Goal: Information Seeking & Learning: Learn about a topic

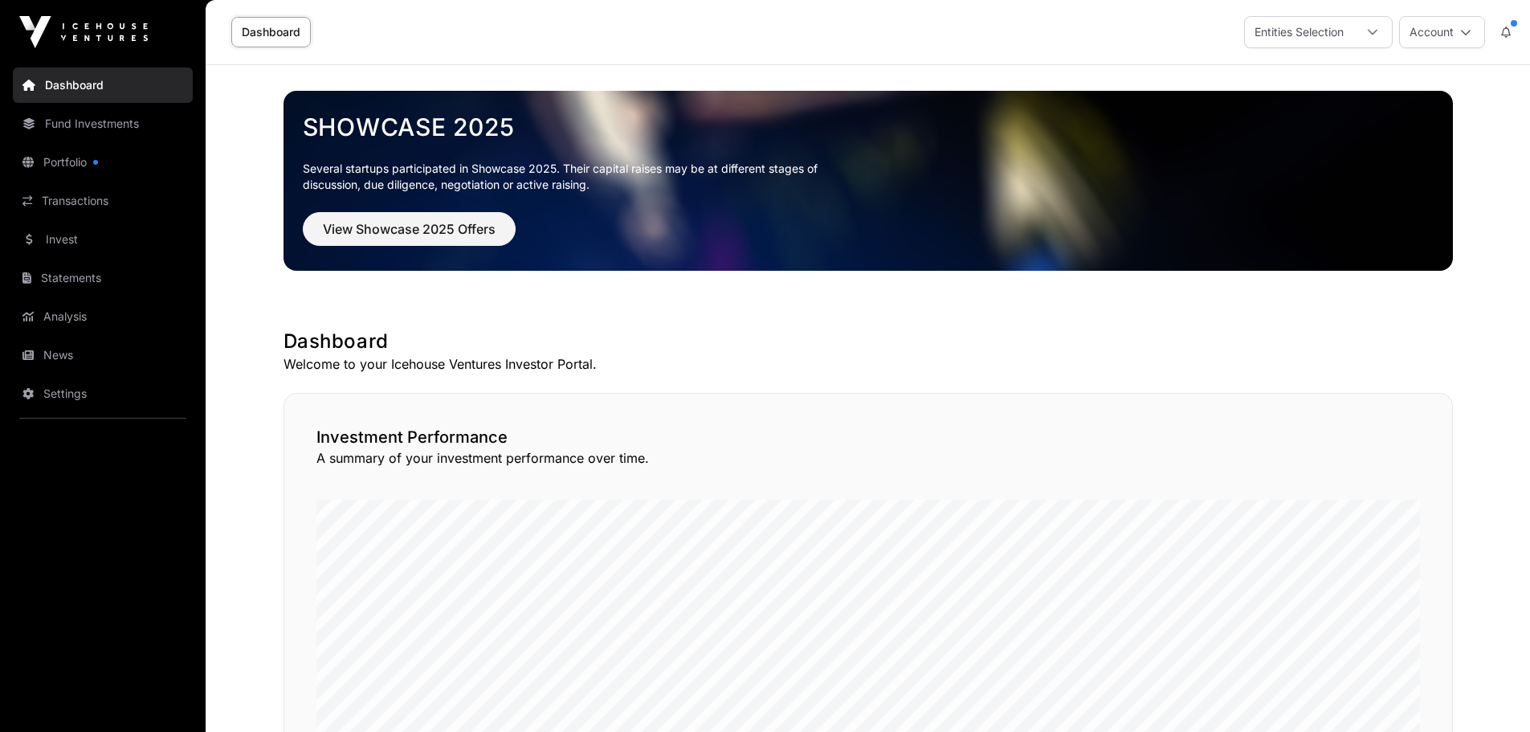
click at [79, 166] on link "Portfolio" at bounding box center [103, 162] width 180 height 35
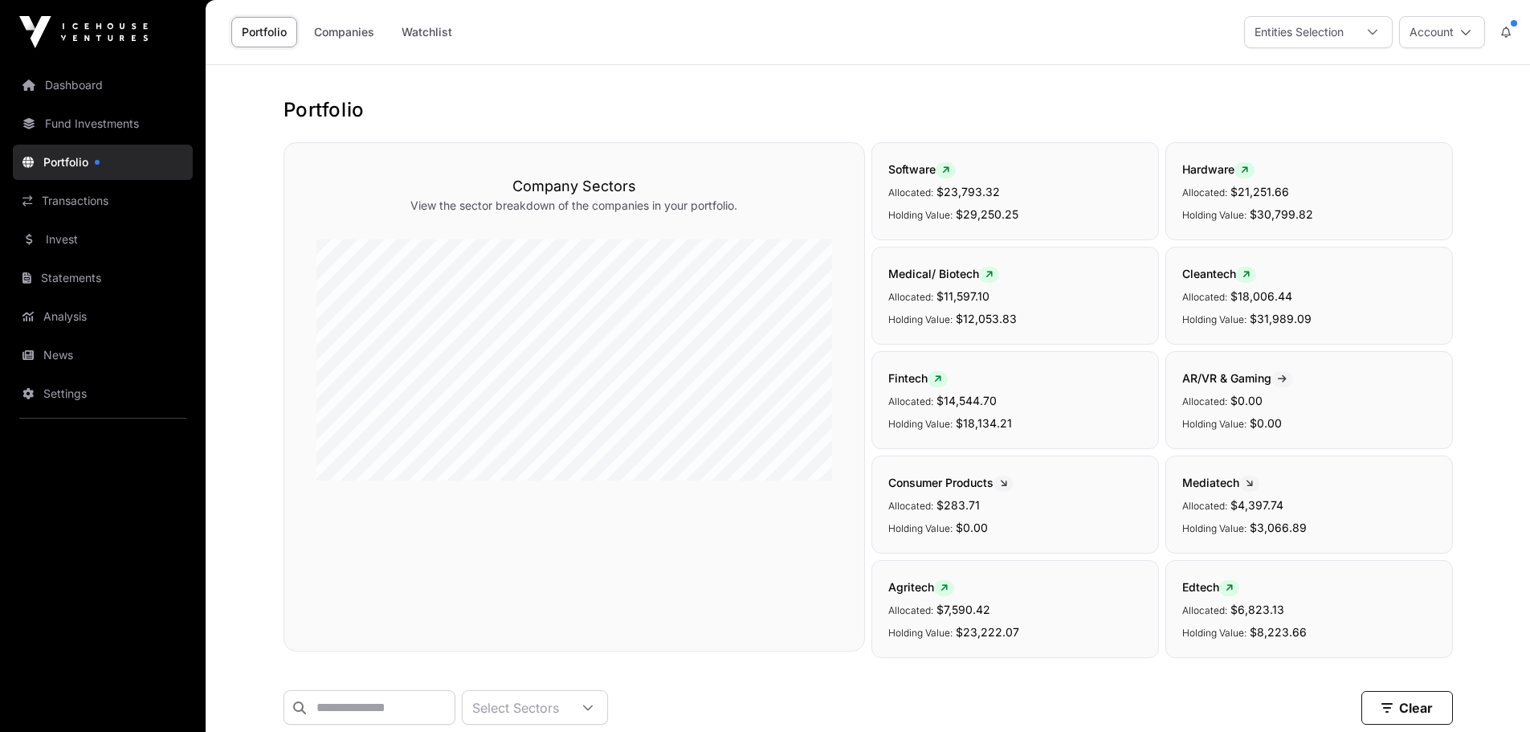
click at [101, 116] on link "Fund Investments" at bounding box center [103, 123] width 180 height 35
click at [340, 35] on link "Companies" at bounding box center [344, 32] width 81 height 31
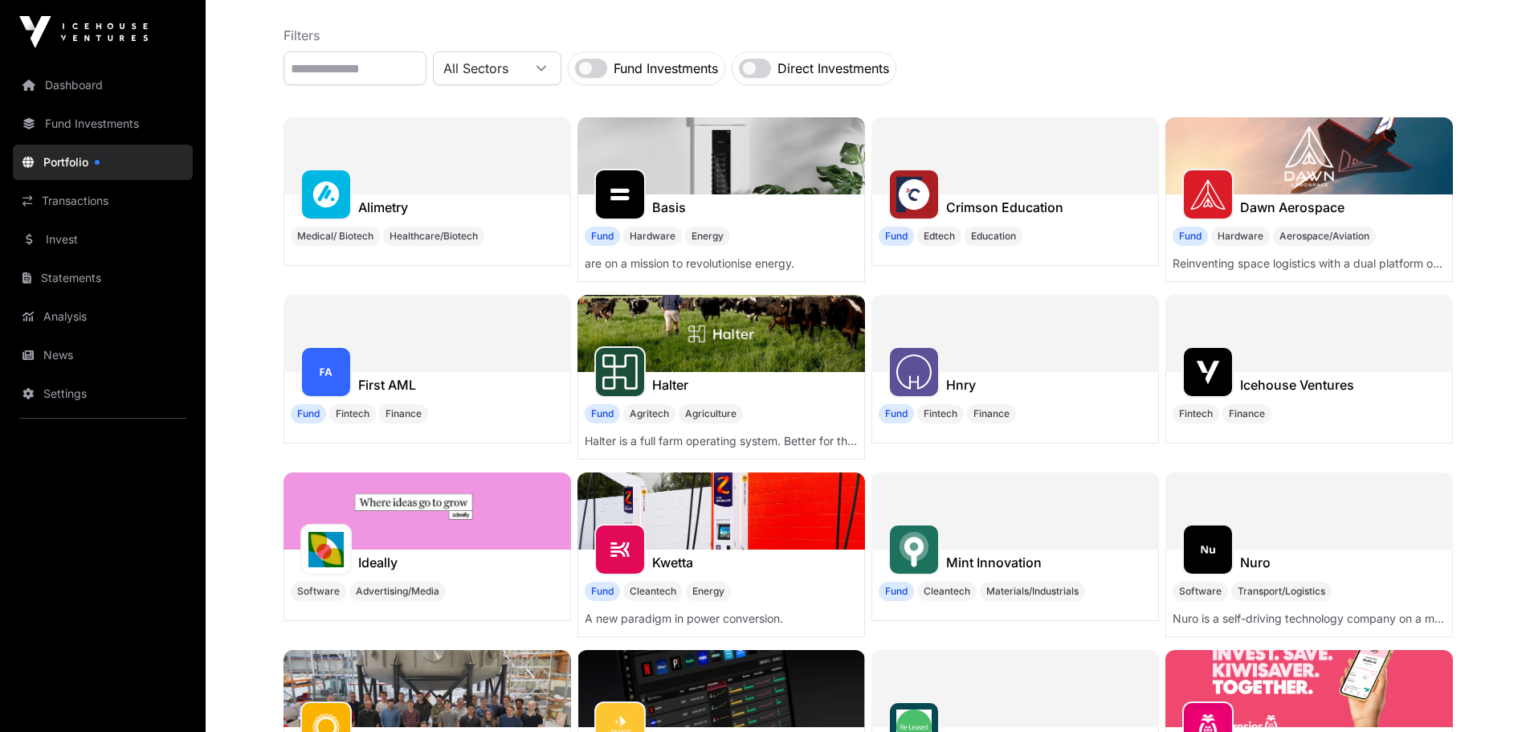
scroll to position [161, 0]
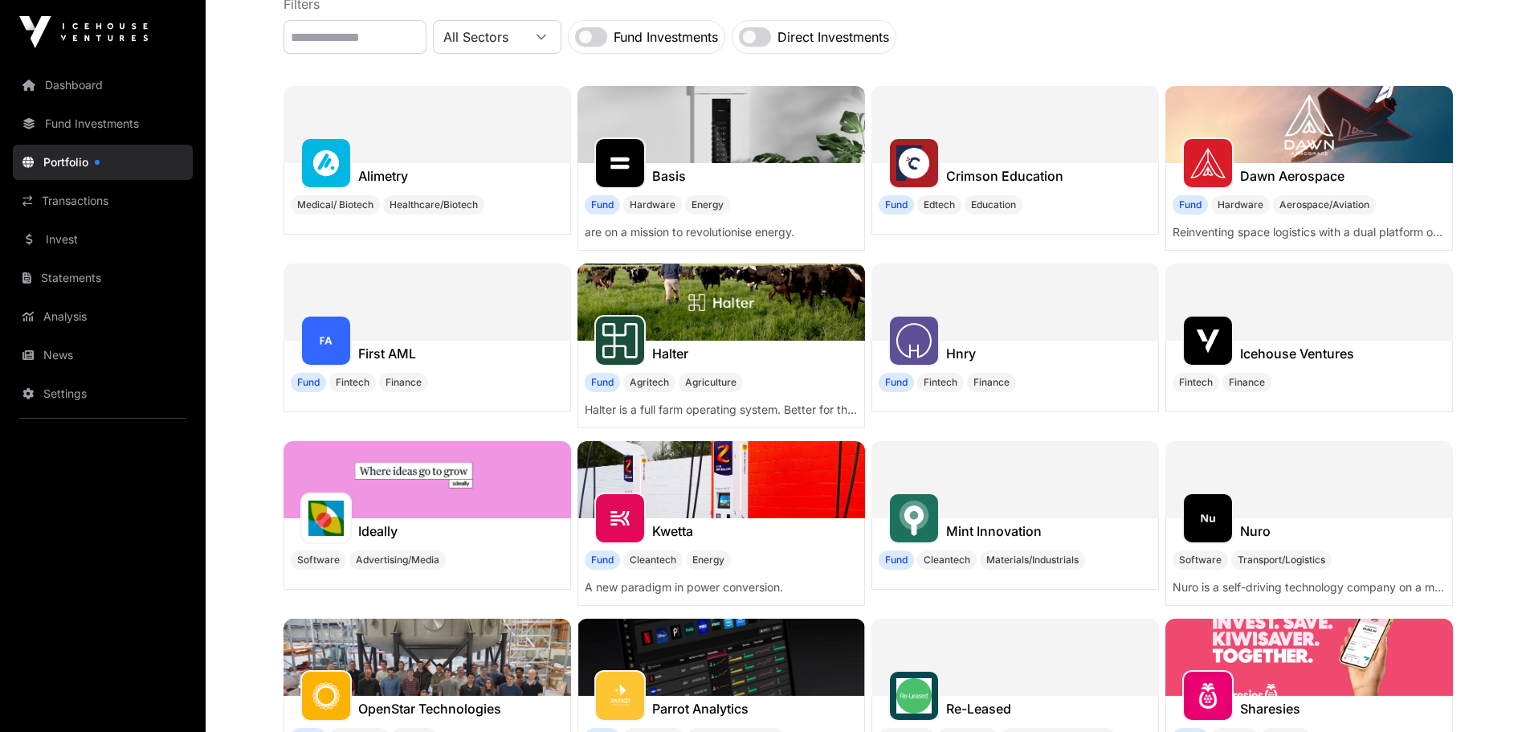
click at [672, 302] on img at bounding box center [720, 301] width 287 height 77
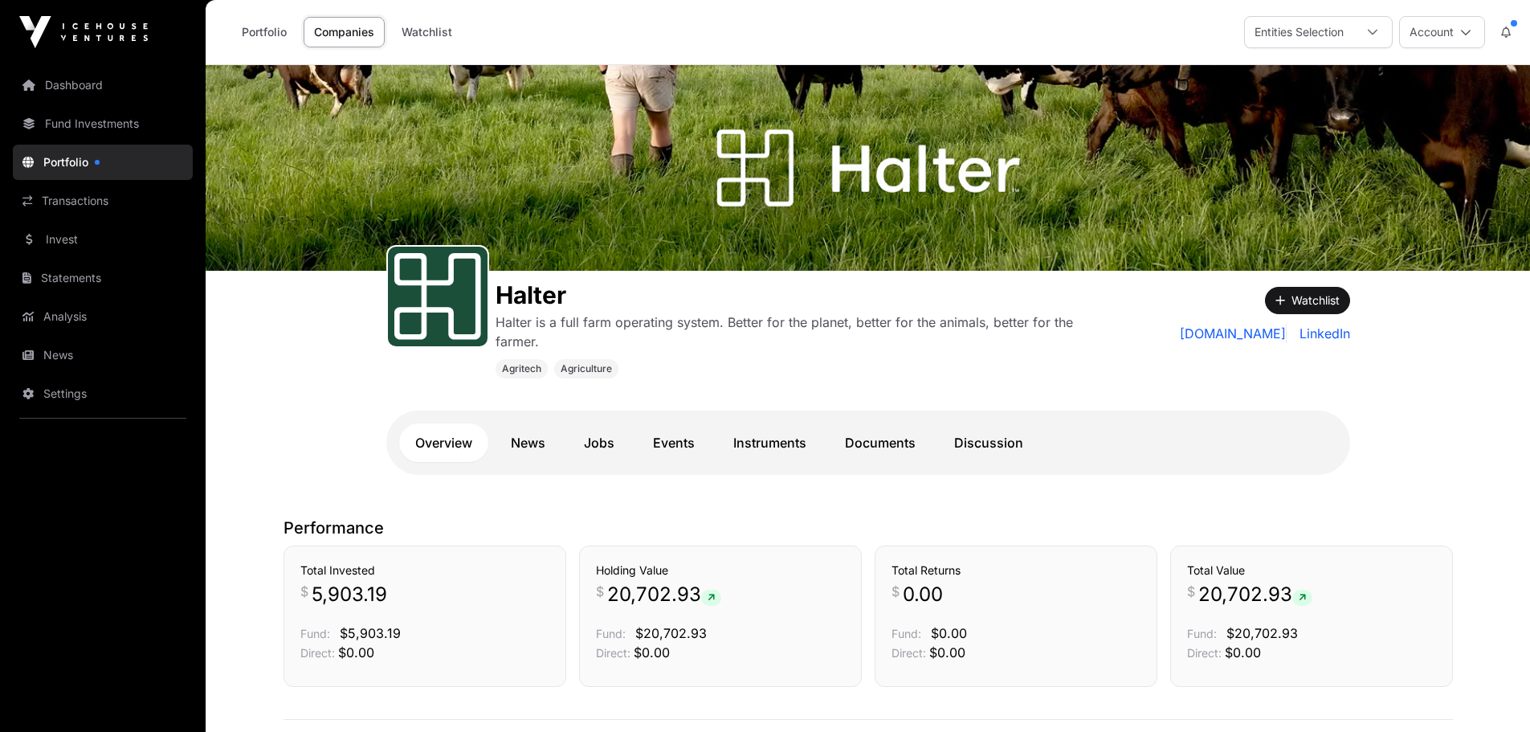
click at [604, 438] on link "Jobs" at bounding box center [599, 442] width 63 height 39
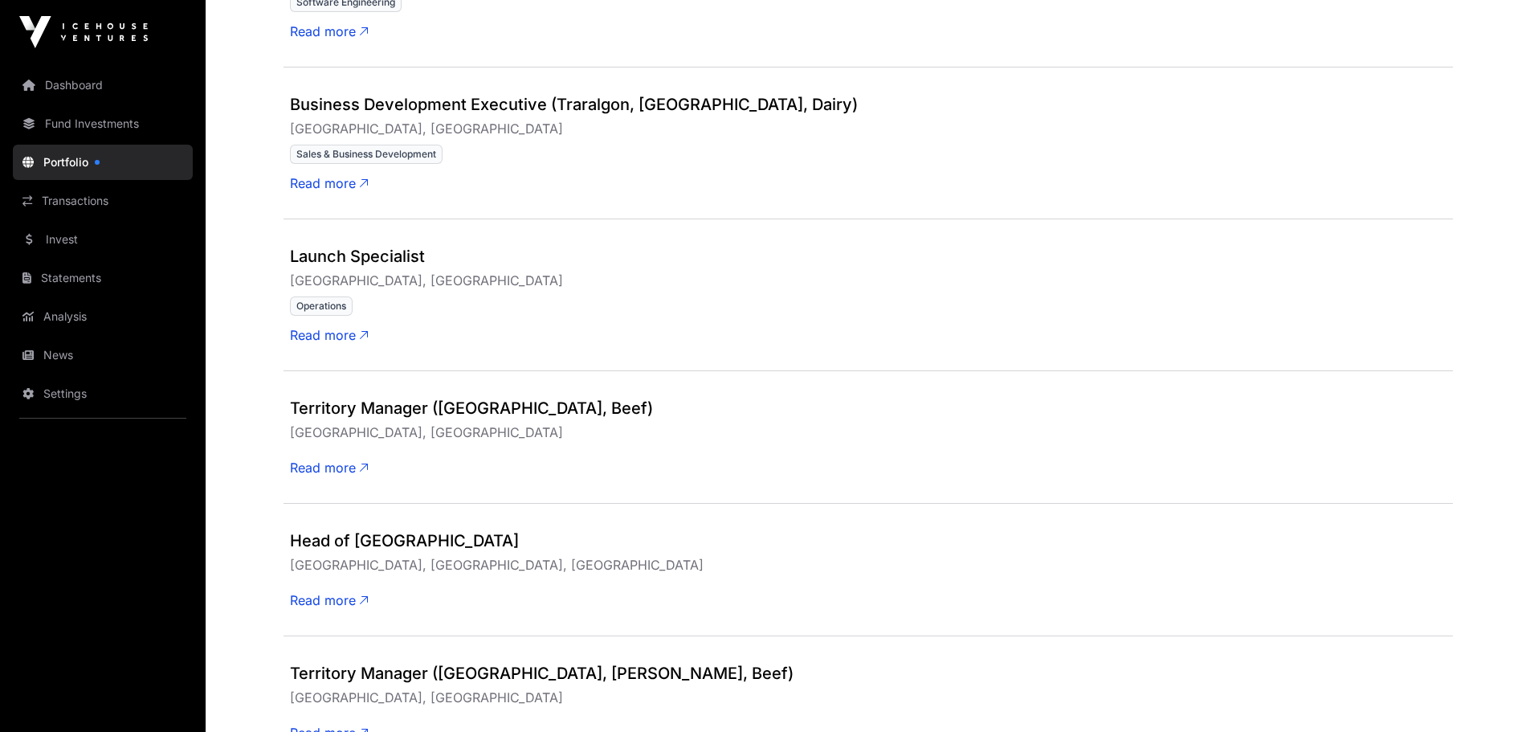
scroll to position [7080, 0]
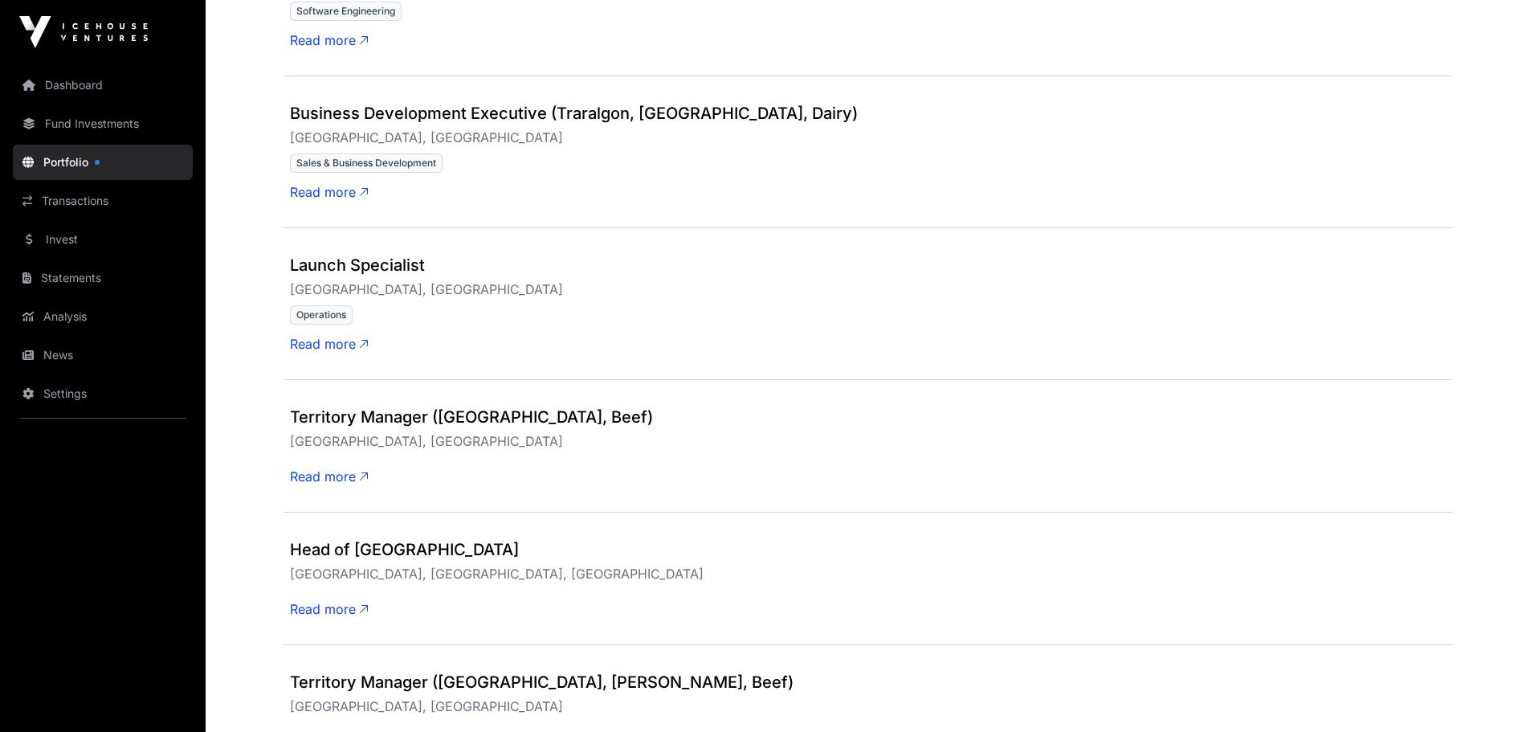
click at [332, 191] on span "Read more" at bounding box center [329, 191] width 79 height 19
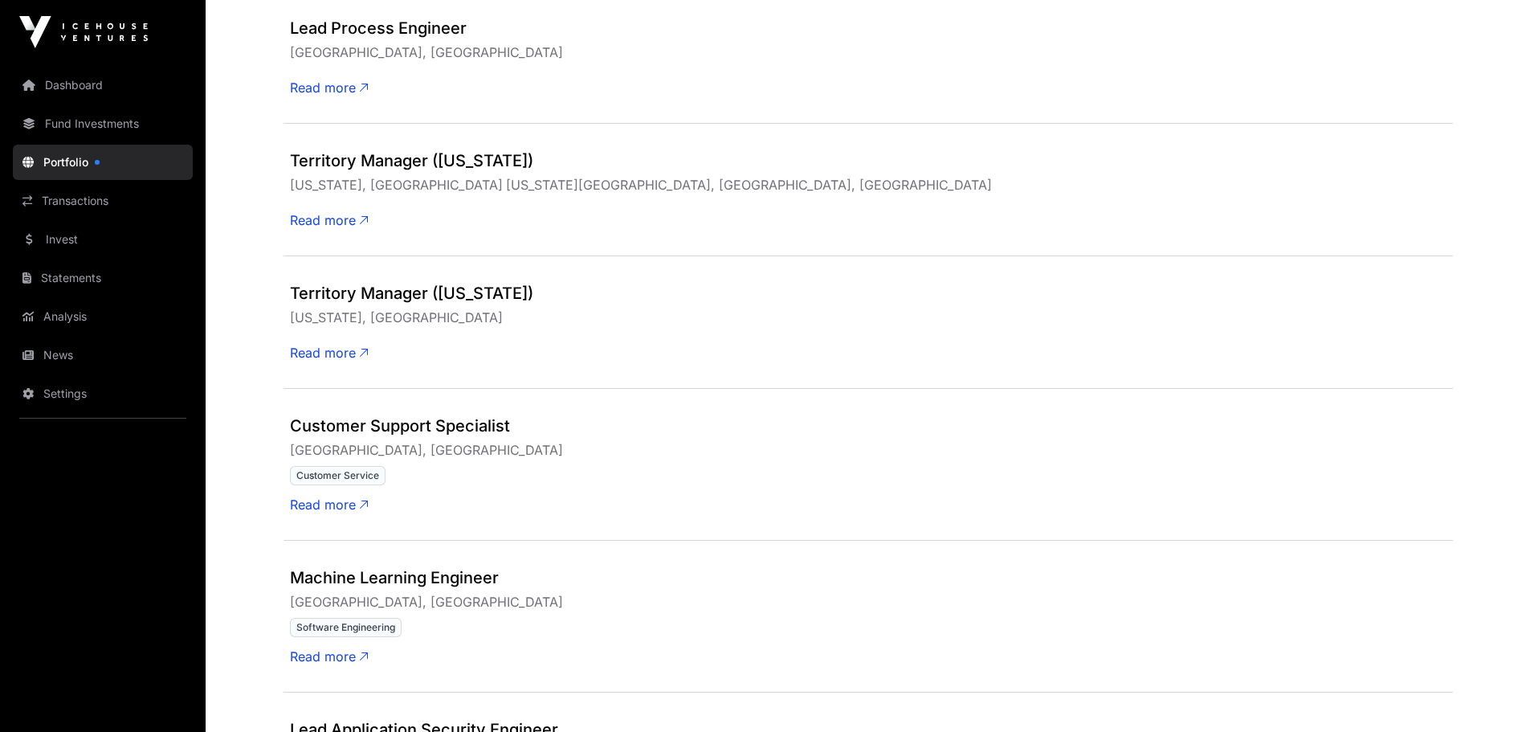
scroll to position [6075, 0]
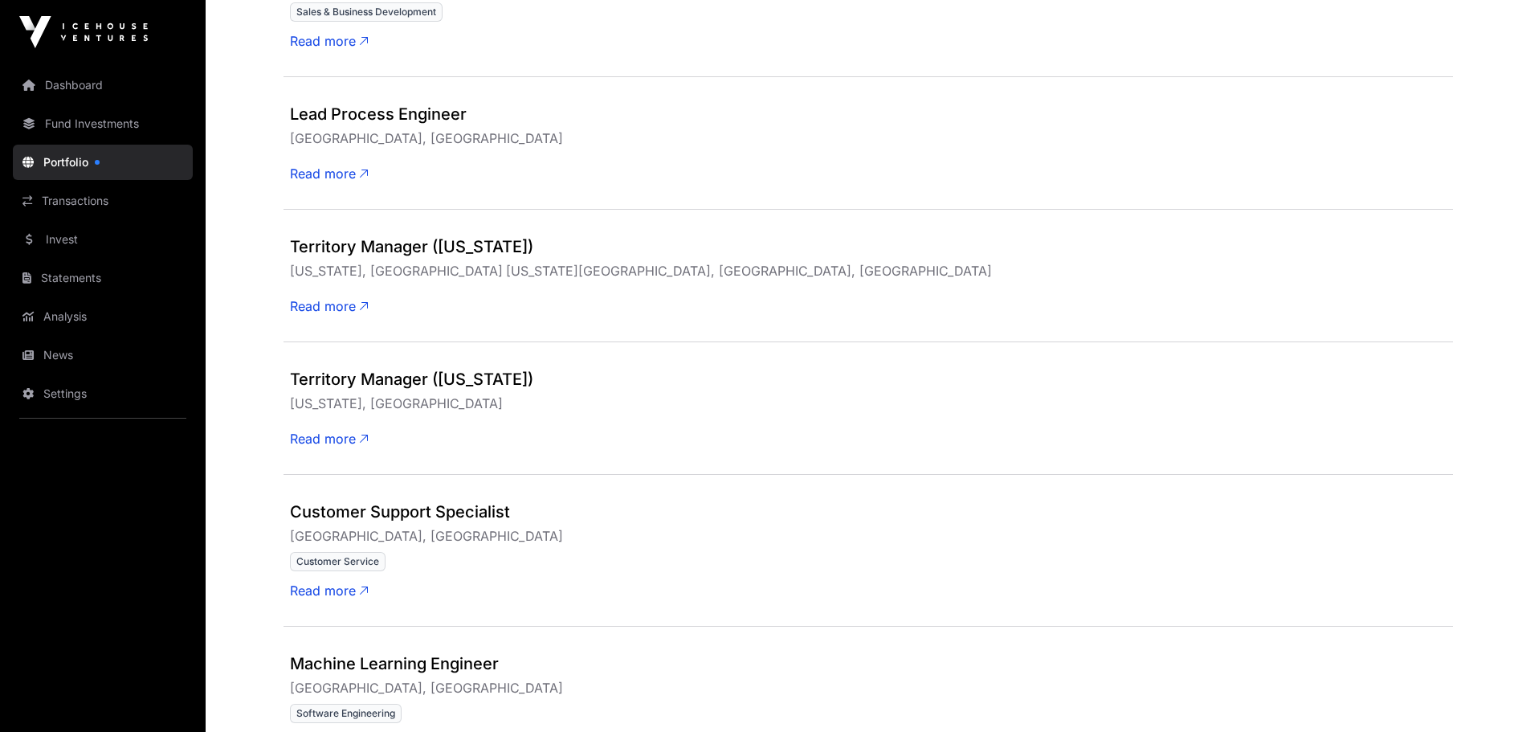
click at [328, 444] on span "Read more" at bounding box center [329, 438] width 79 height 19
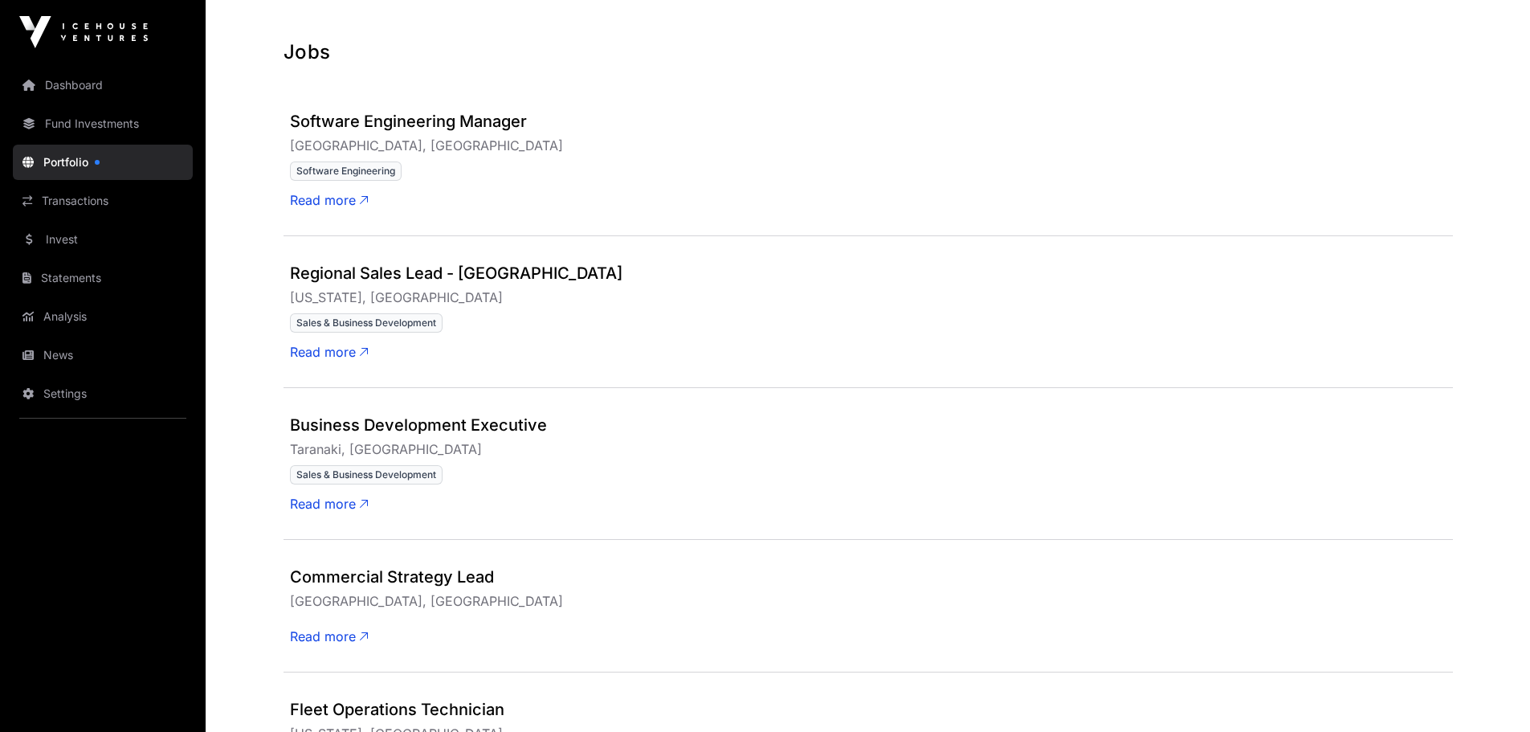
scroll to position [454, 0]
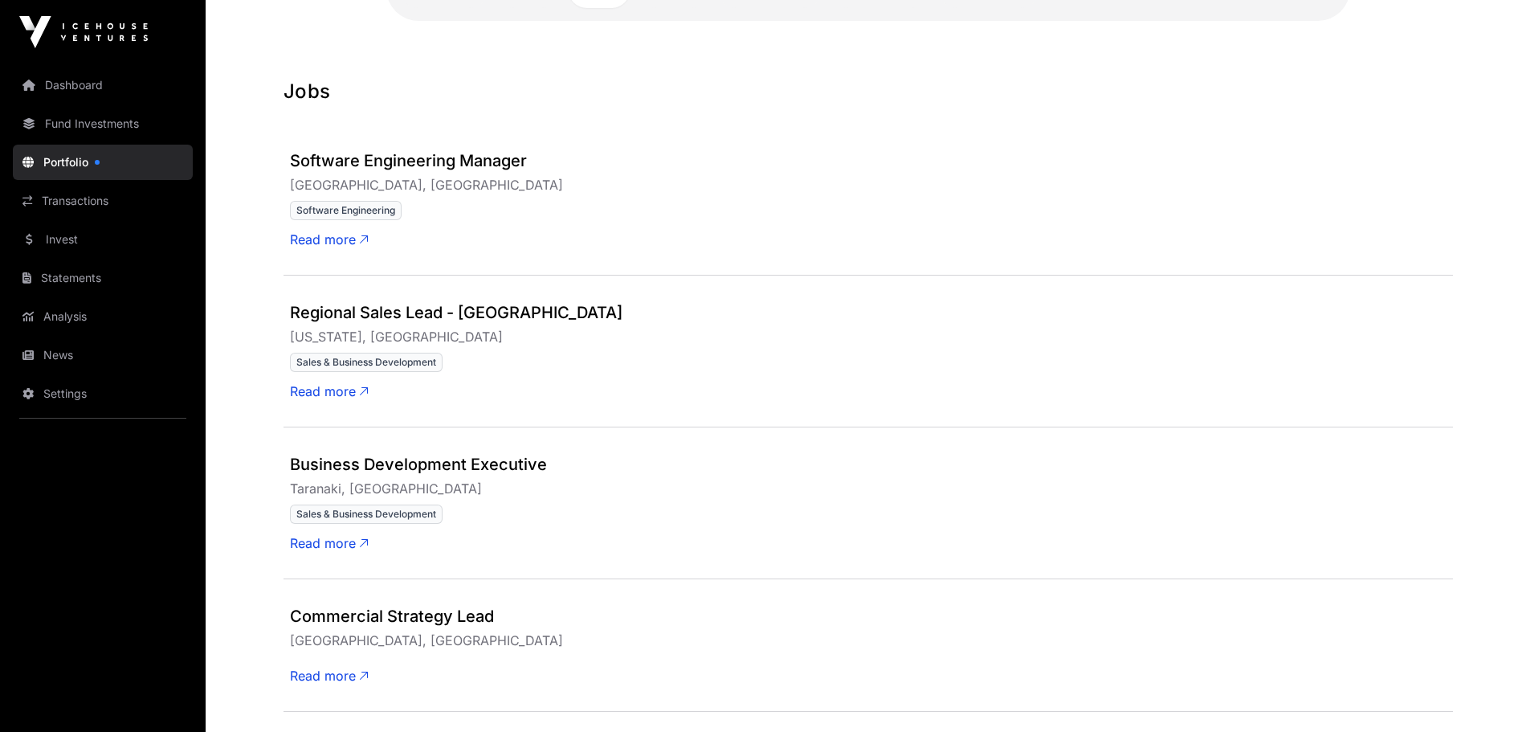
click at [364, 163] on h3 "Software Engineering Manager" at bounding box center [868, 162] width 1156 height 26
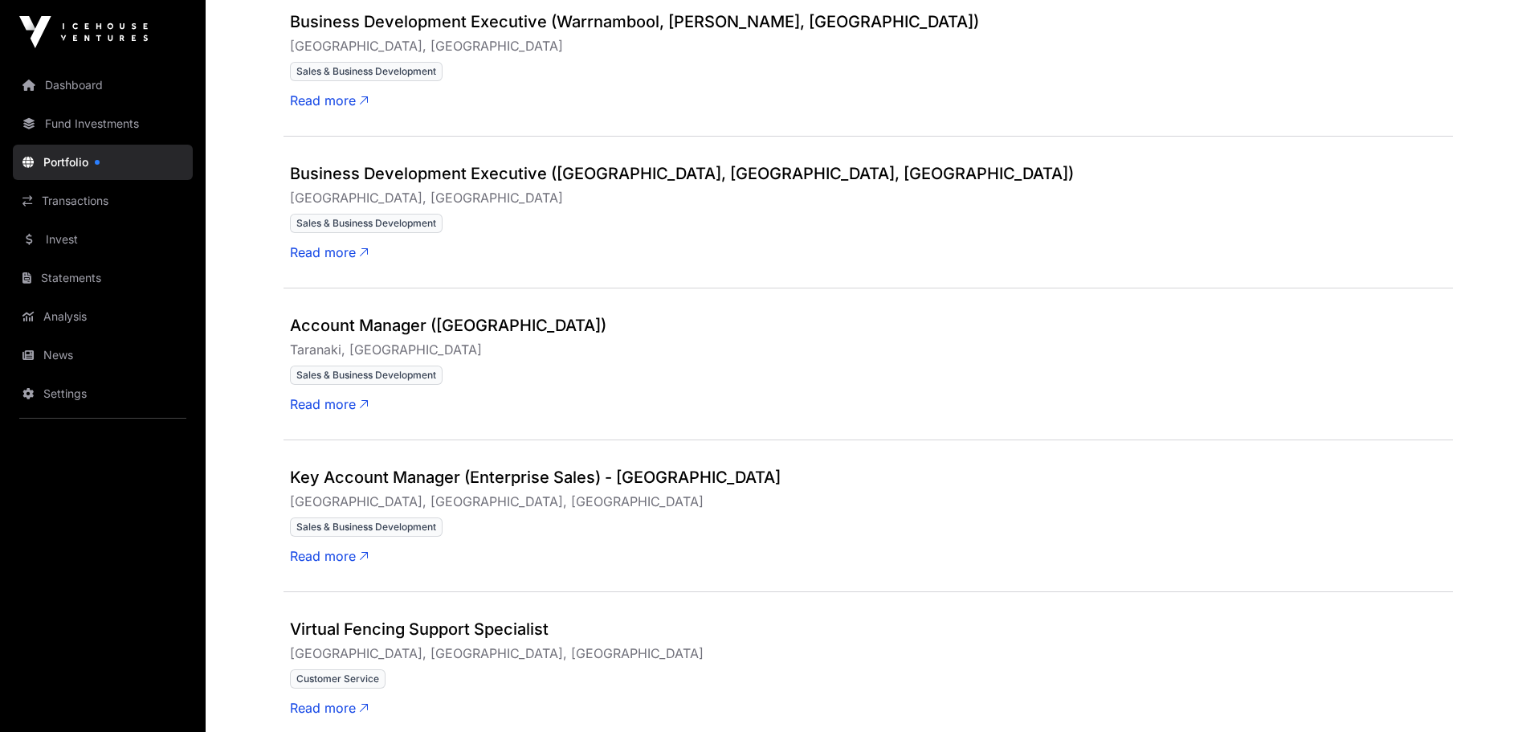
scroll to position [3935, 0]
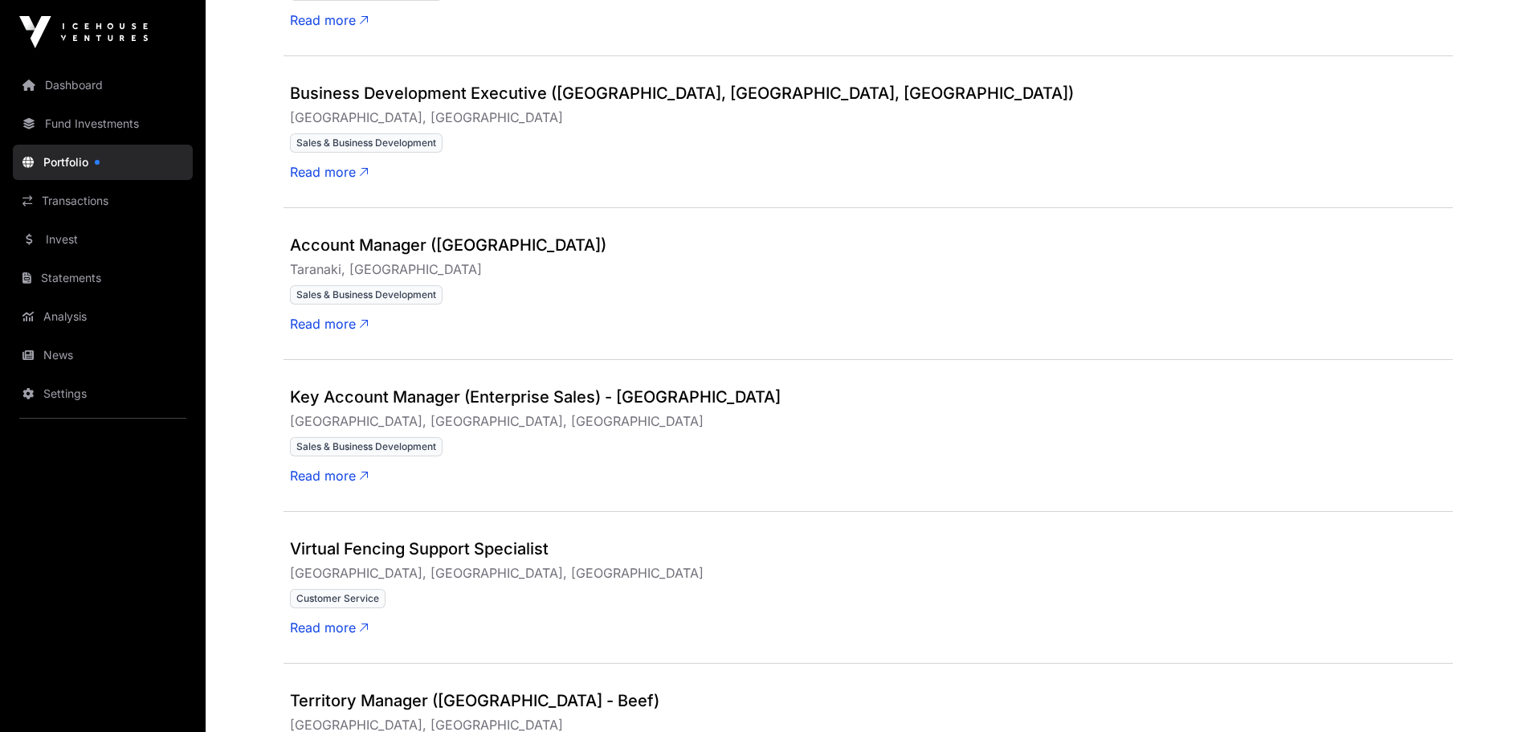
click at [328, 402] on h3 "Key Account Manager (Enterprise Sales) - [GEOGRAPHIC_DATA]" at bounding box center [868, 398] width 1156 height 26
click at [390, 420] on span "[GEOGRAPHIC_DATA], [GEOGRAPHIC_DATA], [GEOGRAPHIC_DATA]" at bounding box center [498, 421] width 417 height 16
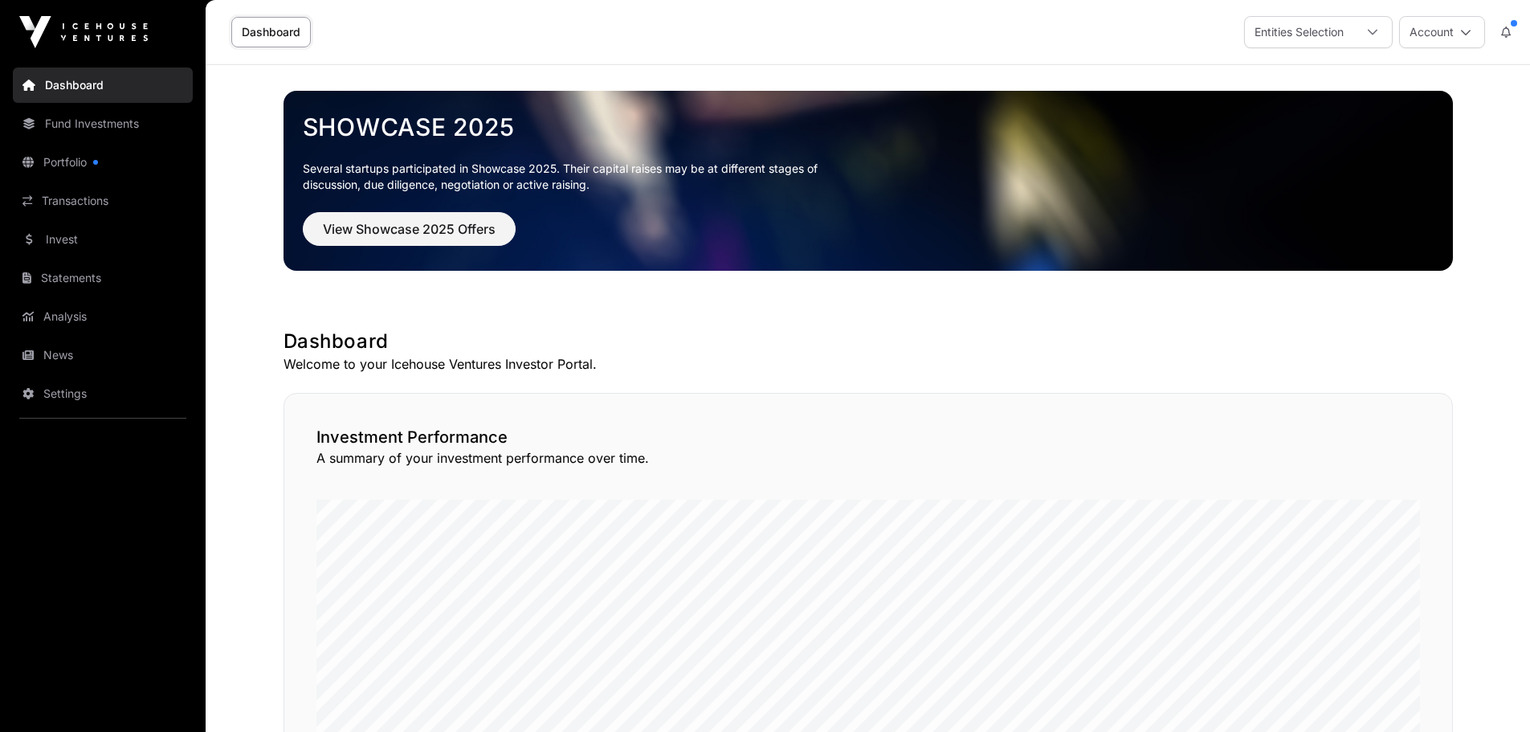
click at [1432, 34] on button "Account" at bounding box center [1442, 32] width 86 height 32
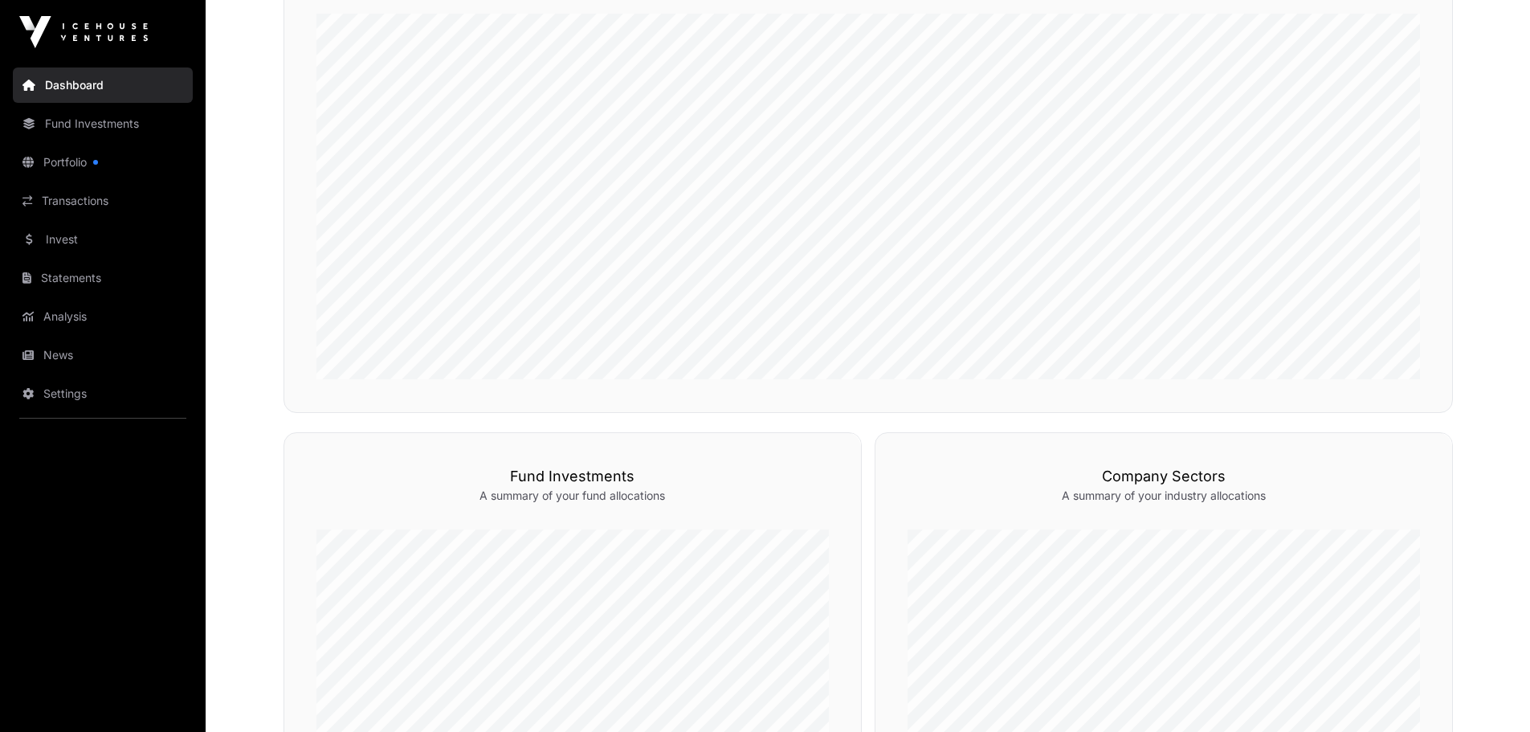
scroll to position [532, 0]
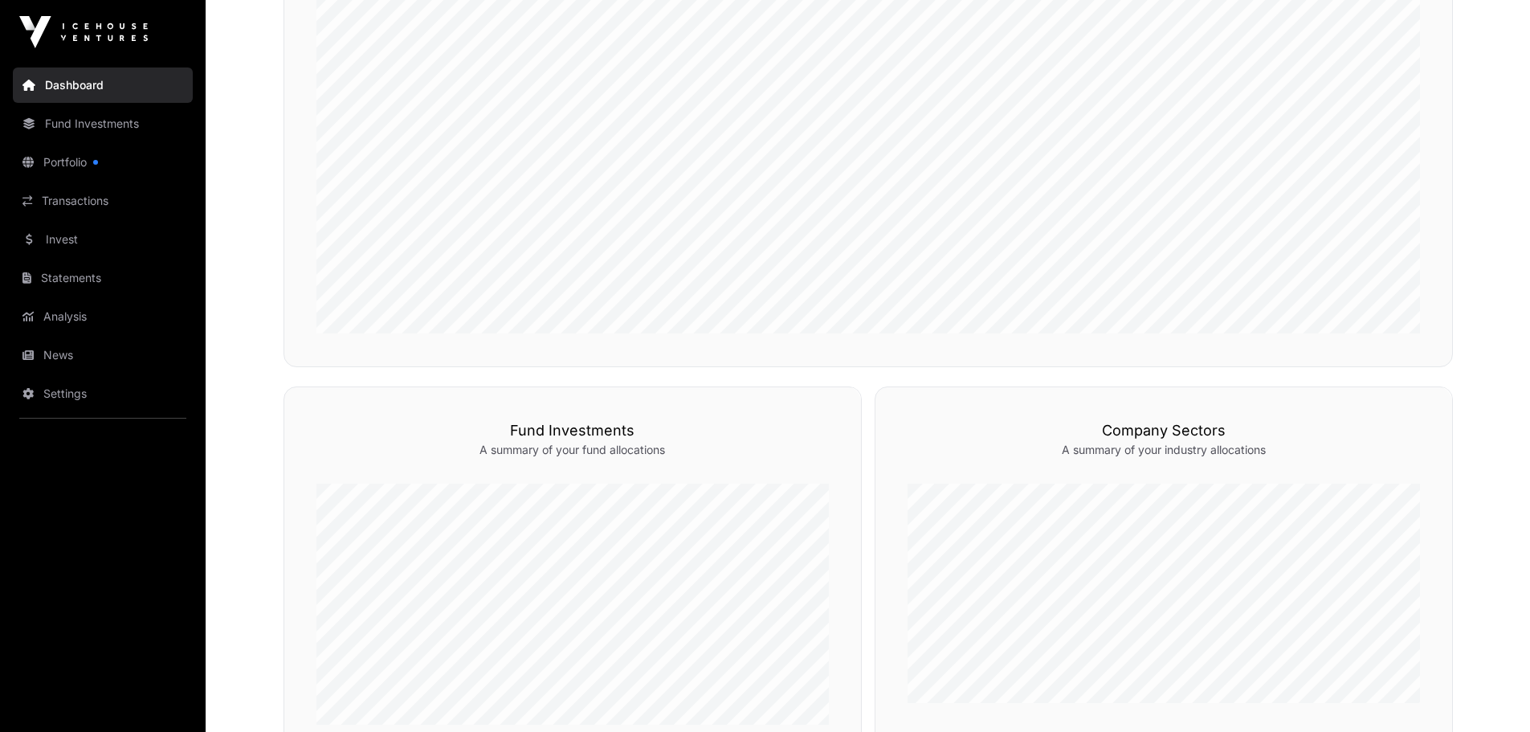
drag, startPoint x: 144, startPoint y: 499, endPoint x: 139, endPoint y: 465, distance: 34.9
click at [141, 495] on nav "Dashboard Fund Investments Portfolio Transactions Invest Statements Analysis Ne…" at bounding box center [103, 391] width 206 height 654
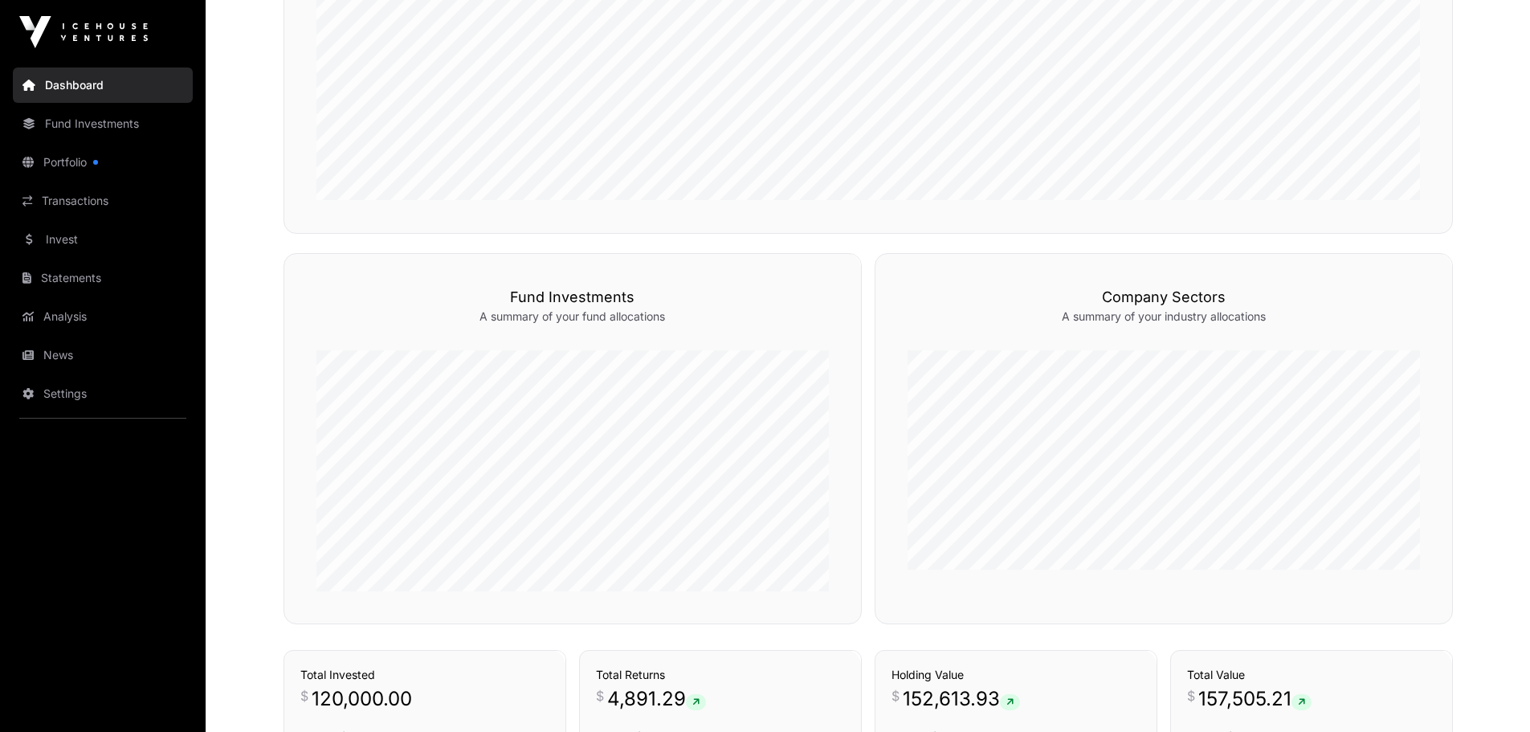
scroll to position [692, 0]
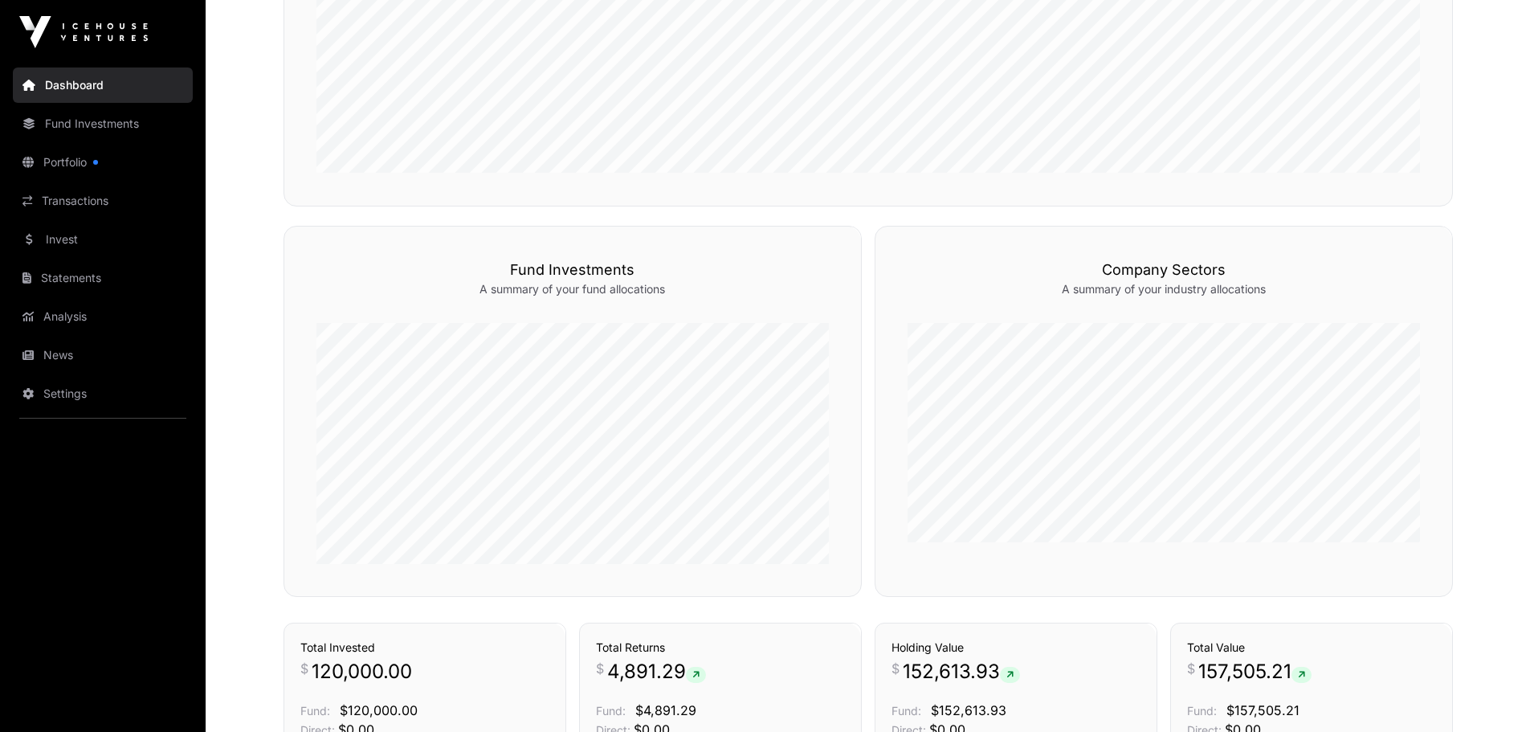
click at [55, 439] on nav "Dashboard Fund Investments Portfolio Transactions Invest Statements Analysis Ne…" at bounding box center [103, 391] width 206 height 654
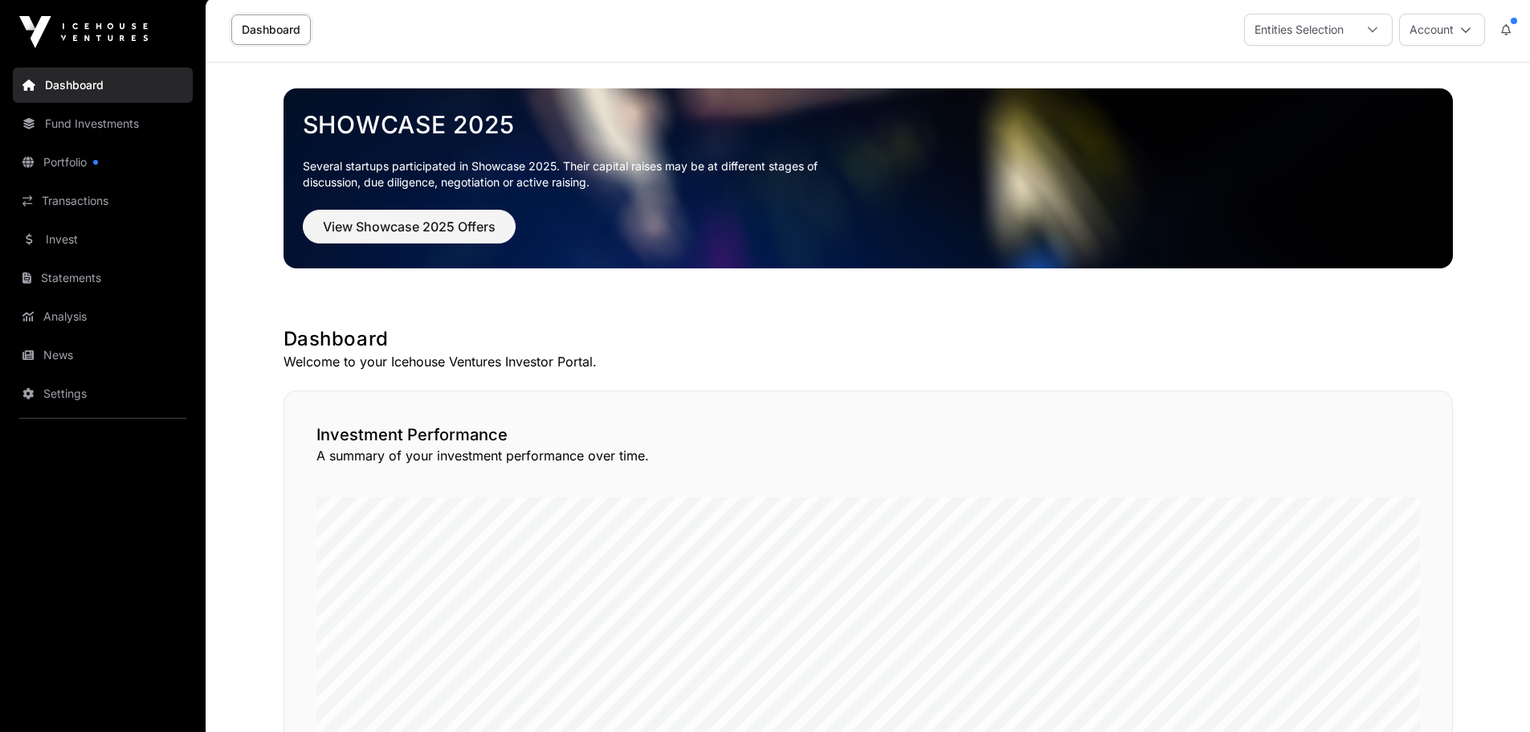
scroll to position [0, 0]
